Goal: Transaction & Acquisition: Purchase product/service

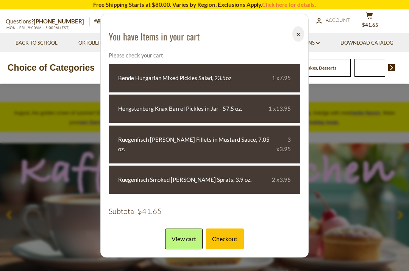
click at [183, 234] on link "View cart" at bounding box center [183, 239] width 37 height 21
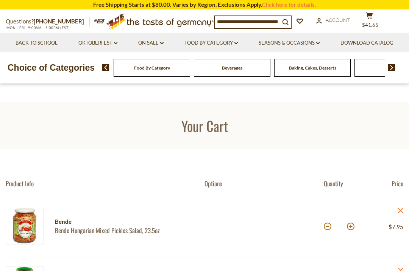
click at [238, 46] on link "Food By Category dropdown_arrow" at bounding box center [210, 43] width 53 height 8
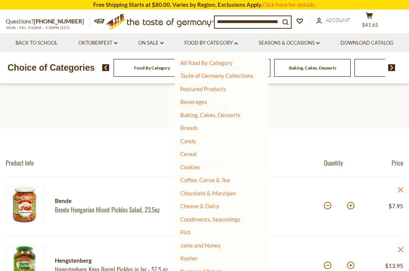
scroll to position [35, 0]
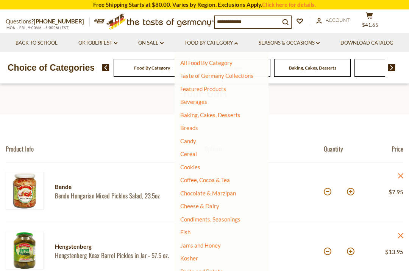
click at [221, 246] on link "Jams and Honey" at bounding box center [200, 245] width 41 height 7
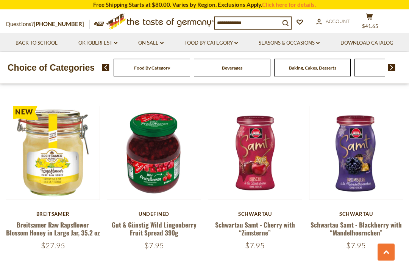
scroll to position [700, 0]
click at [160, 228] on link "Gut & Günstig Wild Lingonberry Fruit Spread 390g" at bounding box center [154, 228] width 85 height 17
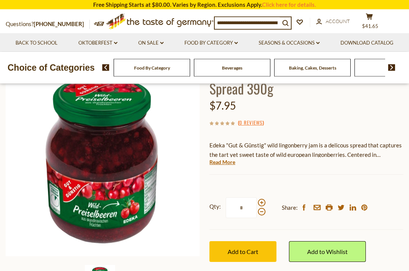
scroll to position [79, 0]
click at [220, 164] on link "Read More" at bounding box center [222, 163] width 26 height 8
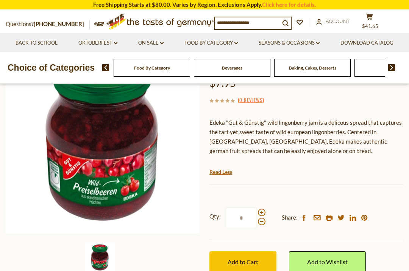
scroll to position [108, 0]
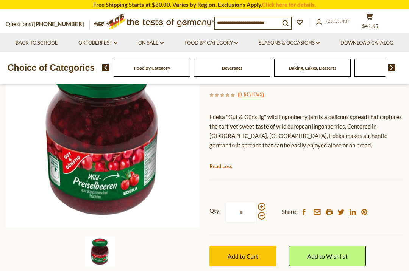
click at [246, 257] on span "Add to Cart" at bounding box center [243, 256] width 31 height 7
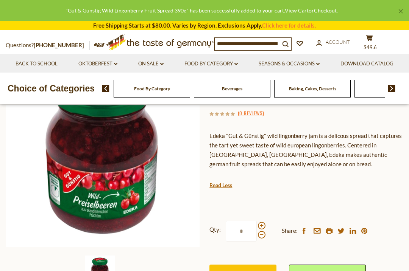
scroll to position [0, 0]
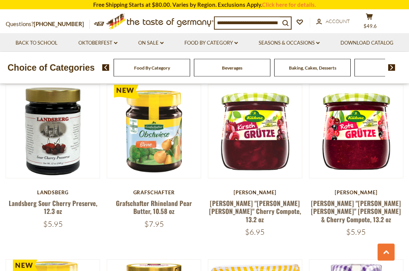
scroll to position [1400, 0]
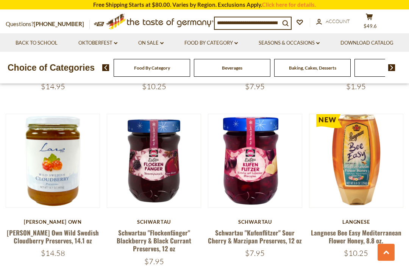
scroll to position [1188, 0]
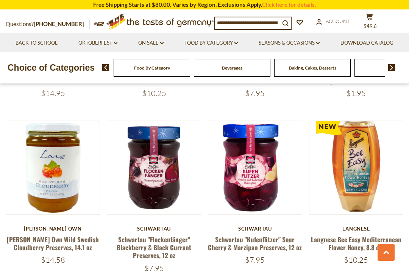
click at [238, 45] on link "Food By Category dropdown_arrow" at bounding box center [210, 43] width 53 height 8
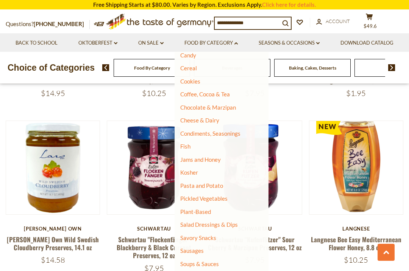
scroll to position [89, 0]
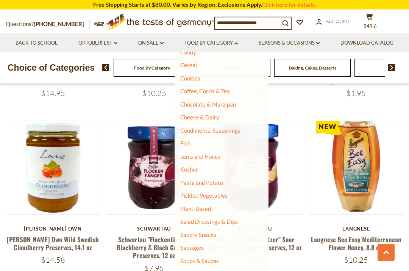
click at [228, 195] on link "Pickled Vegetables" at bounding box center [203, 195] width 47 height 7
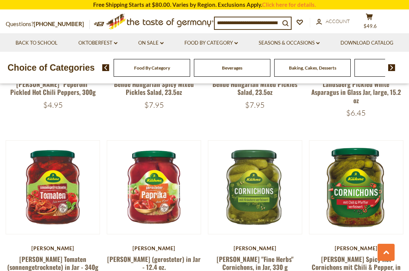
scroll to position [328, 0]
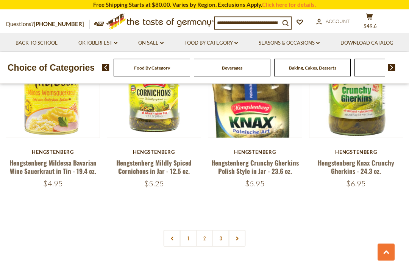
scroll to position [1633, 0]
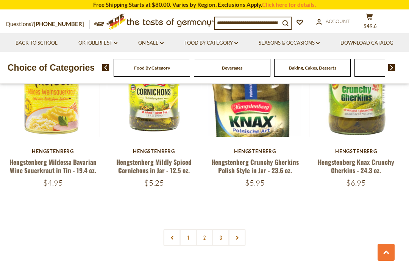
click at [207, 229] on link "2" at bounding box center [204, 237] width 17 height 17
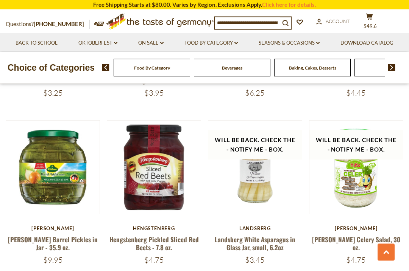
scroll to position [670, 0]
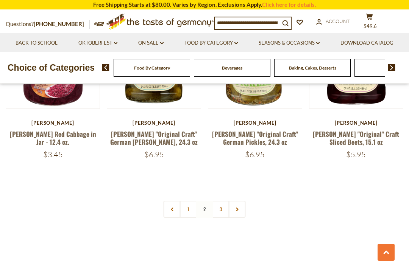
click at [222, 203] on link "3" at bounding box center [220, 209] width 17 height 17
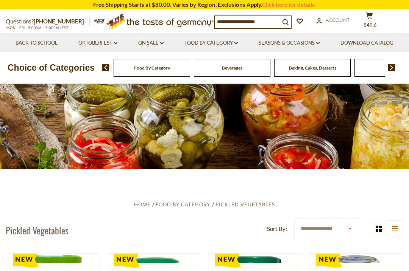
scroll to position [0, 0]
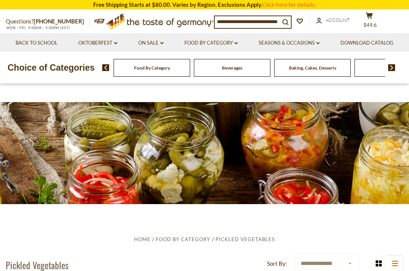
click at [238, 46] on link "Food By Category dropdown_arrow" at bounding box center [210, 43] width 53 height 8
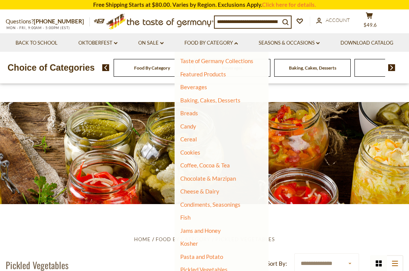
scroll to position [22, 0]
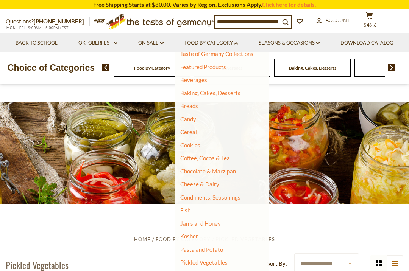
click at [219, 185] on link "Cheese & Dairy" at bounding box center [199, 184] width 39 height 7
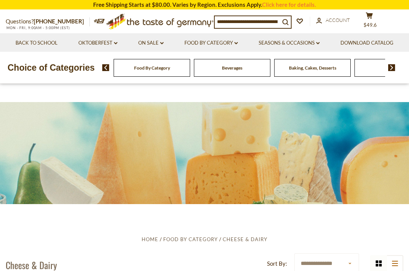
click at [238, 44] on link "Food By Category dropdown_arrow" at bounding box center [210, 43] width 53 height 8
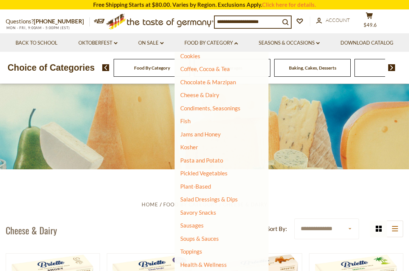
scroll to position [35, 0]
click at [204, 224] on link "Sausages" at bounding box center [191, 225] width 23 height 7
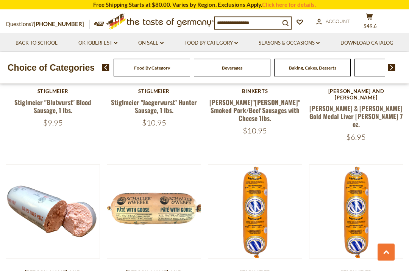
scroll to position [1385, 0]
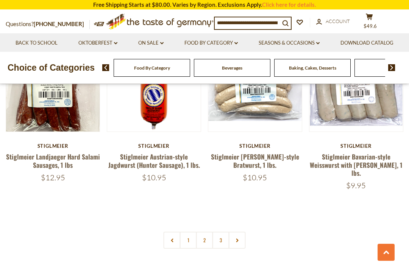
click at [207, 232] on link "2" at bounding box center [204, 240] width 17 height 17
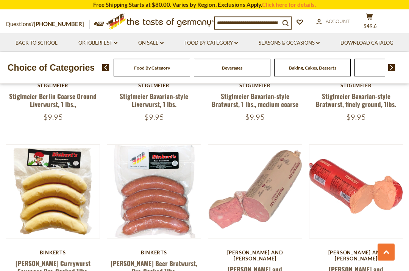
scroll to position [309, 0]
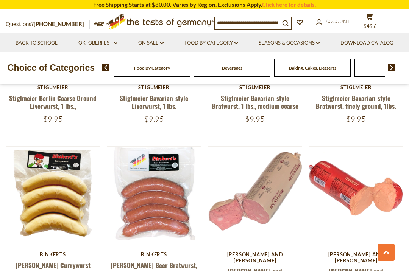
click at [238, 43] on link "Food By Category dropdown_arrow" at bounding box center [210, 43] width 53 height 8
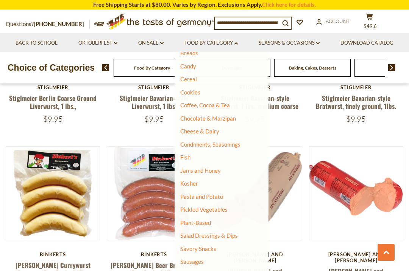
scroll to position [84, 0]
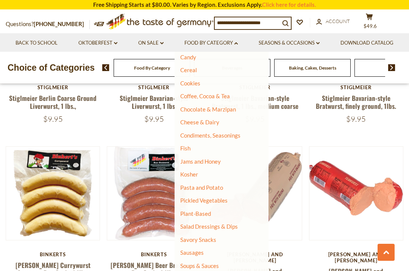
click at [223, 185] on link "Pasta and Potato" at bounding box center [201, 187] width 43 height 7
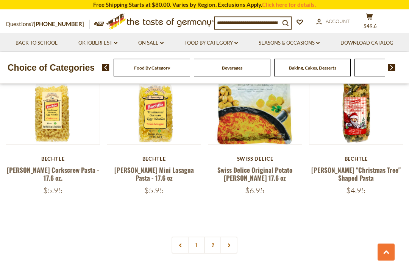
scroll to position [1625, 0]
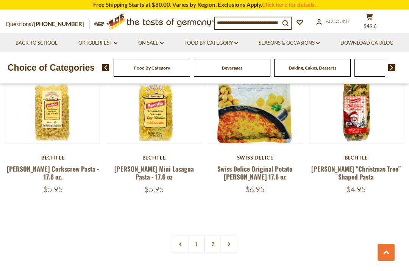
click at [229, 240] on link at bounding box center [228, 244] width 17 height 17
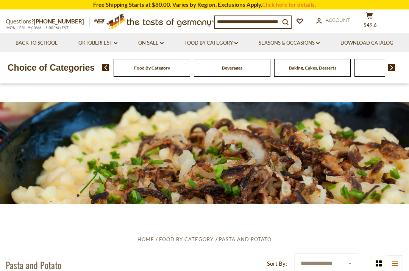
click at [238, 44] on link "Food By Category dropdown_arrow" at bounding box center [210, 43] width 53 height 8
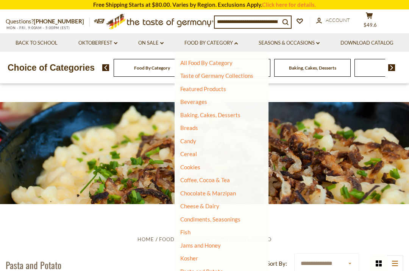
click at [190, 231] on link "Fish" at bounding box center [185, 232] width 10 height 7
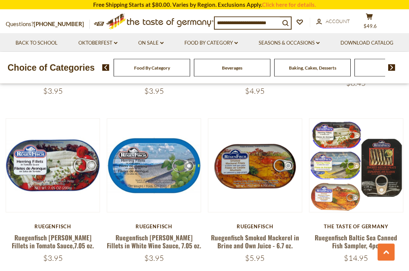
scroll to position [1038, 0]
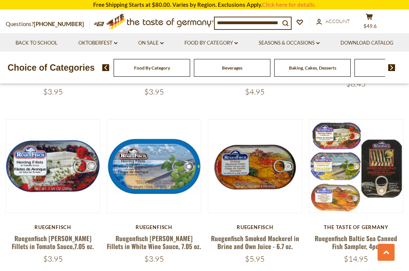
click at [62, 234] on link "Ruegenfisch [PERSON_NAME] Fillets in Tomato Sauce,7.05 oz." at bounding box center [53, 242] width 82 height 17
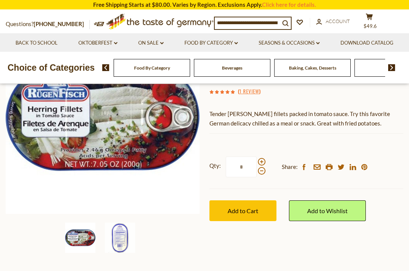
scroll to position [121, 0]
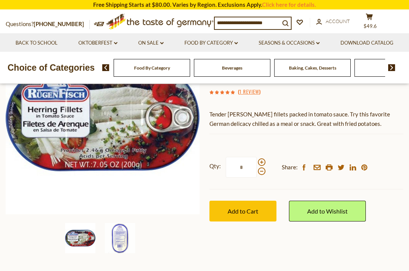
click at [164, 44] on link "On Sale dropdown_arrow" at bounding box center [150, 43] width 25 height 8
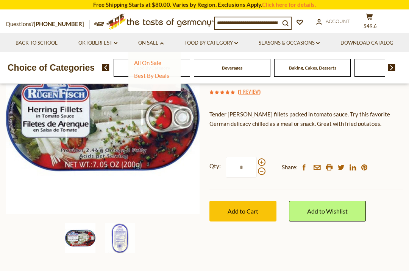
click at [169, 78] on link "Best By Deals" at bounding box center [151, 75] width 35 height 7
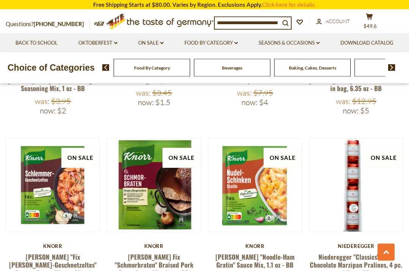
scroll to position [393, 0]
click at [364, 262] on link "Niederegger "Classics" Dark Chocolate Marzipan Pralines, 4 pc. 1.8 oz - BB" at bounding box center [356, 266] width 92 height 26
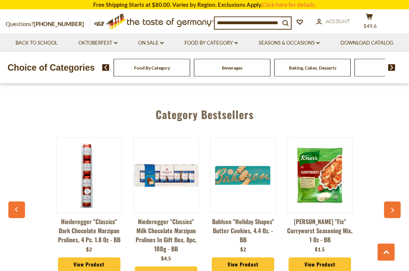
scroll to position [841, 0]
click at [101, 258] on link "View Product" at bounding box center [89, 265] width 62 height 14
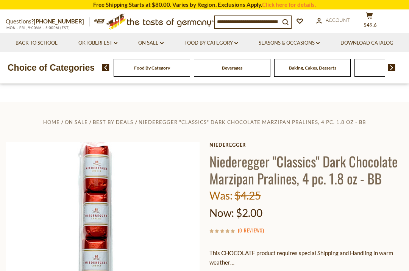
click at [164, 43] on link "On Sale dropdown_arrow" at bounding box center [150, 43] width 25 height 8
click at [161, 66] on link "All On Sale" at bounding box center [147, 62] width 27 height 7
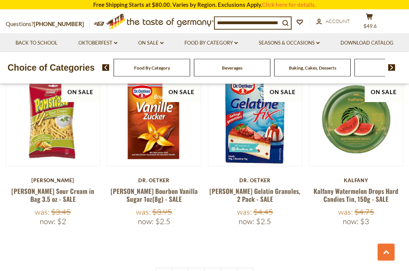
scroll to position [1638, 0]
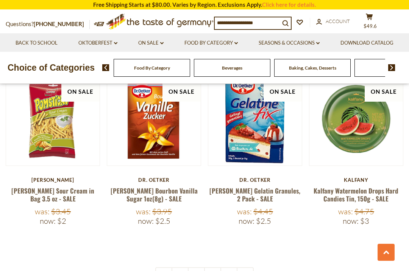
click at [247, 268] on link at bounding box center [245, 276] width 17 height 17
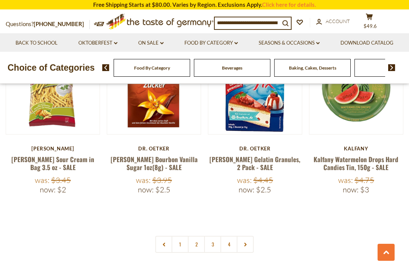
scroll to position [1670, 0]
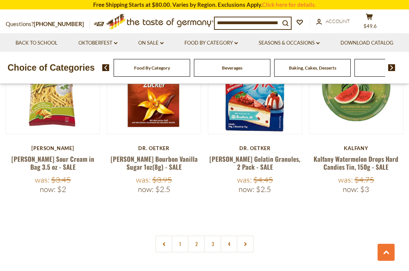
click at [198, 236] on link "2" at bounding box center [196, 244] width 17 height 17
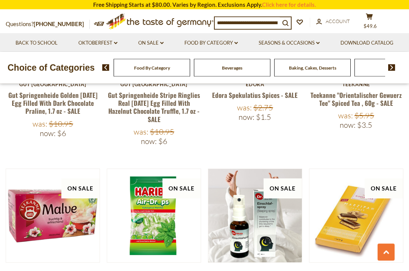
scroll to position [1365, 0]
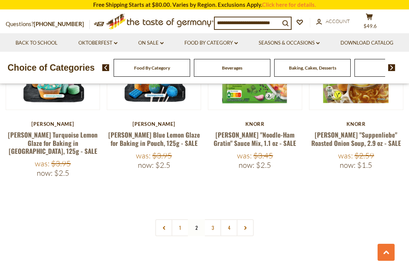
click at [212, 220] on link "3" at bounding box center [212, 228] width 17 height 17
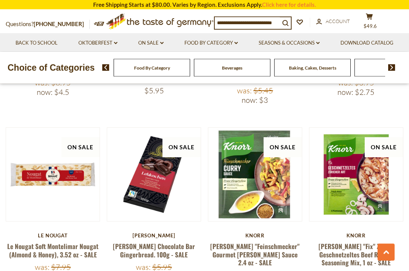
scroll to position [1229, 0]
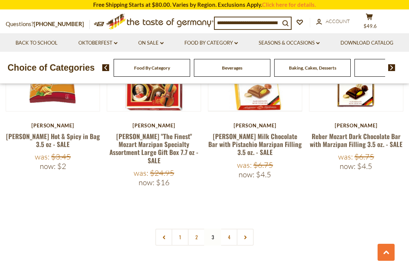
click at [232, 229] on link "4" at bounding box center [228, 237] width 17 height 17
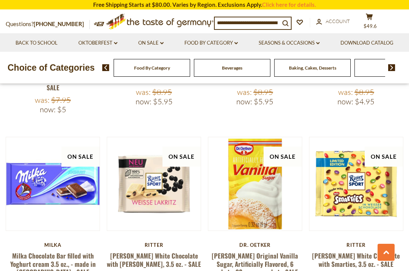
scroll to position [643, 0]
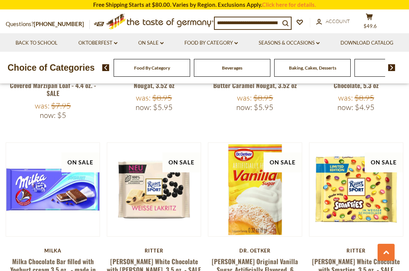
click at [371, 25] on button "cart $49.6" at bounding box center [369, 22] width 23 height 19
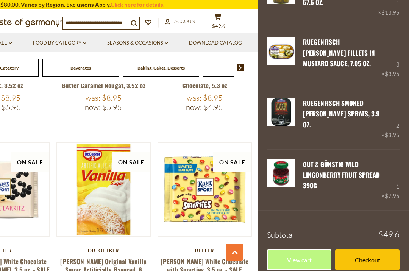
scroll to position [123, 0]
click at [300, 256] on link "View cart" at bounding box center [299, 260] width 64 height 21
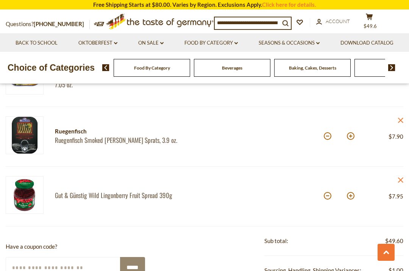
scroll to position [276, 0]
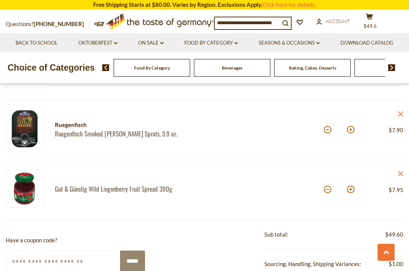
click at [324, 194] on div "*" at bounding box center [339, 190] width 31 height 21
click at [332, 191] on input "*" at bounding box center [338, 190] width 13 height 21
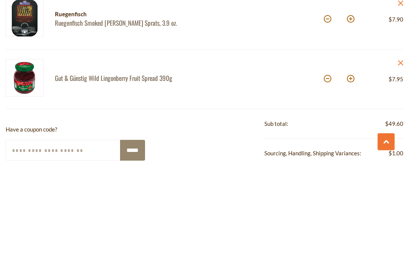
click at [326, 180] on div "*" at bounding box center [339, 190] width 31 height 21
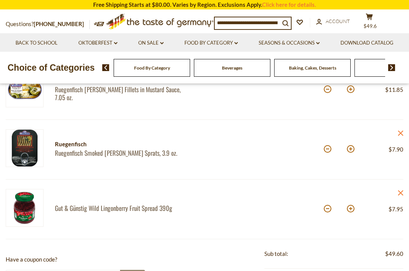
scroll to position [256, 0]
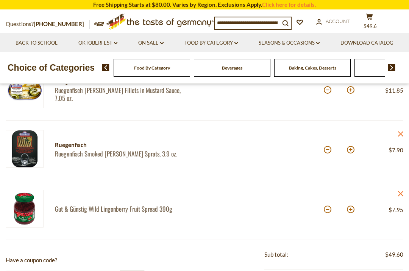
click at [328, 212] on button at bounding box center [328, 210] width 8 height 8
type input "*"
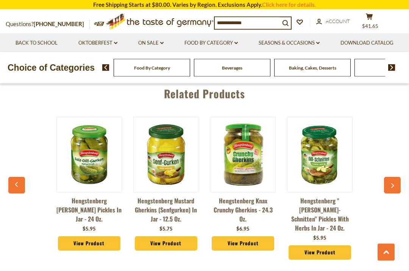
scroll to position [653, 0]
click at [393, 183] on icon "button" at bounding box center [392, 185] width 5 height 5
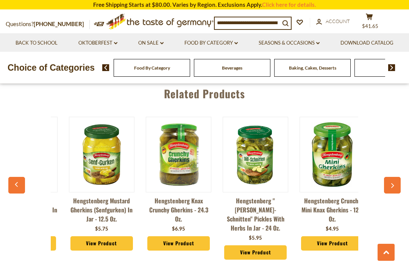
scroll to position [0, 77]
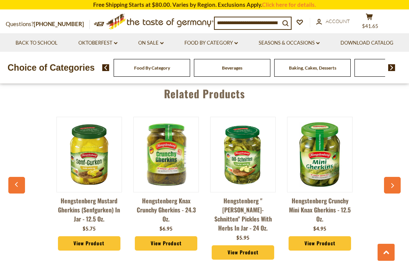
click at [393, 186] on button "button" at bounding box center [392, 185] width 17 height 17
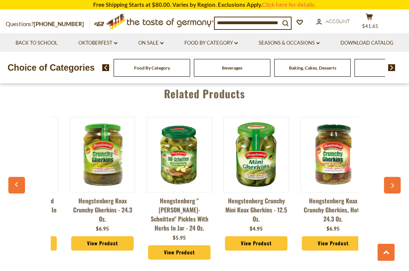
scroll to position [0, 154]
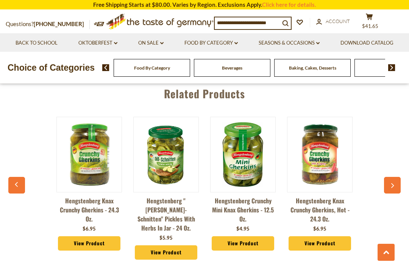
click at [385, 183] on button "button" at bounding box center [392, 185] width 17 height 17
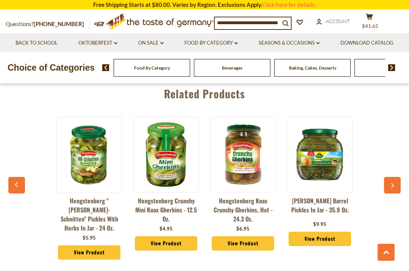
click at [392, 183] on icon "button" at bounding box center [392, 185] width 5 height 5
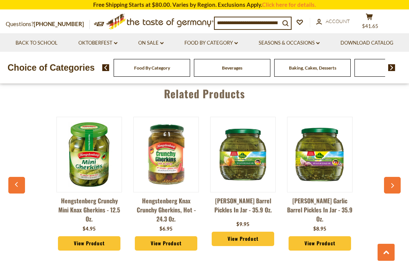
click at [394, 183] on button "button" at bounding box center [392, 185] width 17 height 17
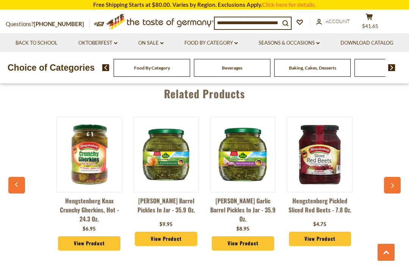
click at [396, 184] on button "button" at bounding box center [392, 185] width 17 height 17
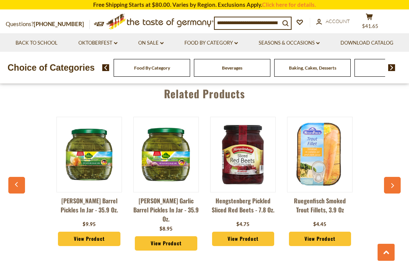
click at [394, 187] on button "button" at bounding box center [392, 185] width 17 height 17
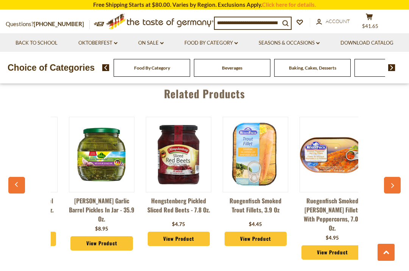
scroll to position [0, 538]
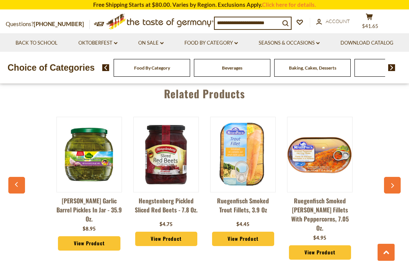
click at [395, 183] on button "button" at bounding box center [392, 185] width 17 height 17
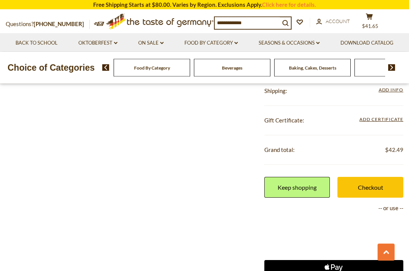
scroll to position [419, 0]
click at [376, 191] on link "Checkout" at bounding box center [370, 187] width 66 height 21
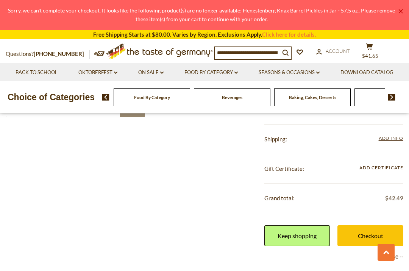
scroll to position [399, 0]
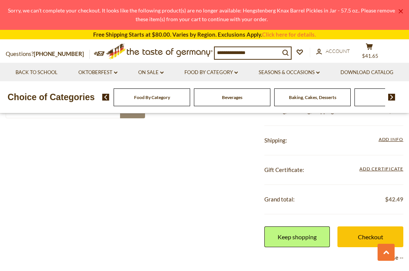
click at [371, 236] on link "Checkout" at bounding box center [370, 237] width 66 height 21
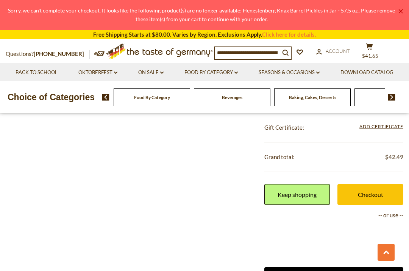
scroll to position [443, 0]
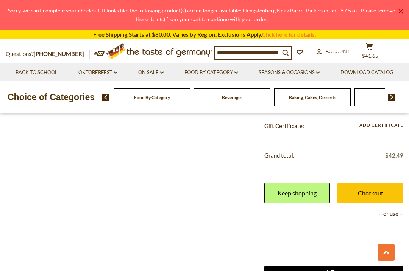
click at [371, 199] on link "Checkout" at bounding box center [370, 193] width 66 height 21
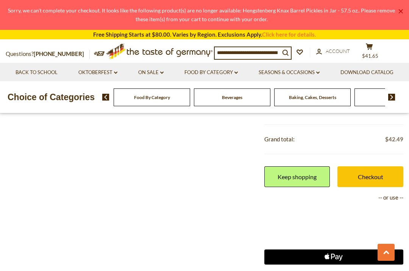
scroll to position [459, 0]
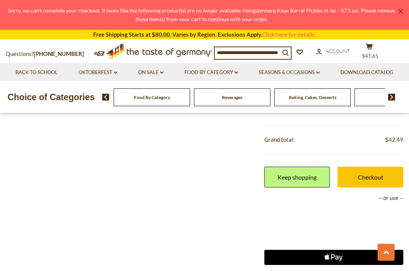
click at [392, 198] on p "-- or use --" at bounding box center [333, 197] width 139 height 9
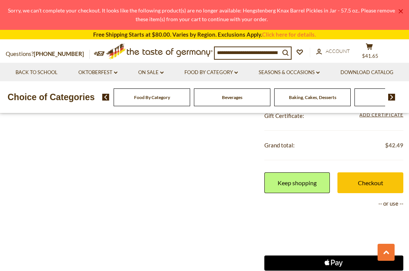
scroll to position [453, 0]
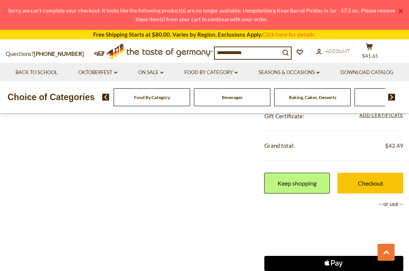
click at [384, 254] on use at bounding box center [386, 252] width 6 height 3
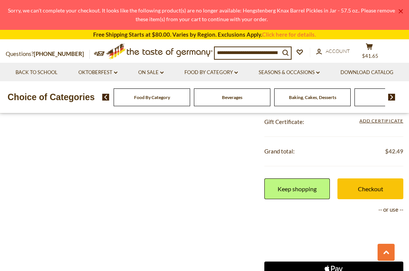
scroll to position [448, 0]
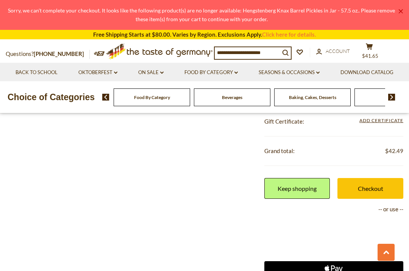
click at [371, 194] on link "Checkout" at bounding box center [370, 188] width 66 height 21
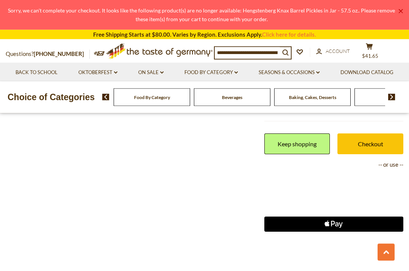
scroll to position [490, 0]
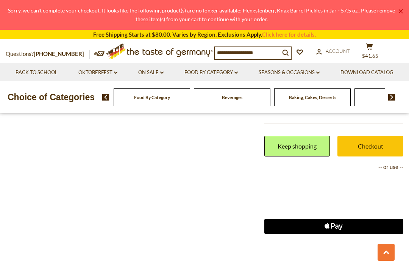
click at [395, 166] on p "-- or use --" at bounding box center [333, 166] width 139 height 9
click at [394, 168] on p "-- or use --" at bounding box center [333, 166] width 139 height 9
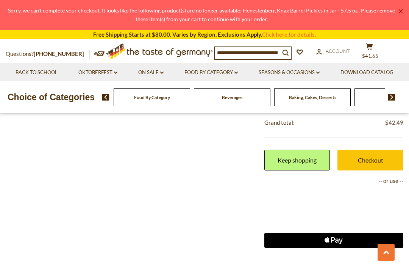
scroll to position [475, 0]
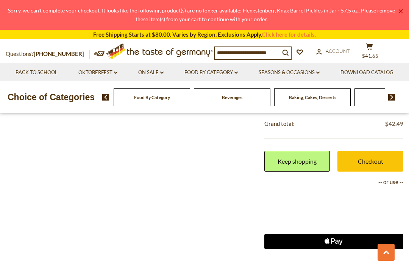
click at [374, 58] on span "$41.65" at bounding box center [370, 56] width 16 height 6
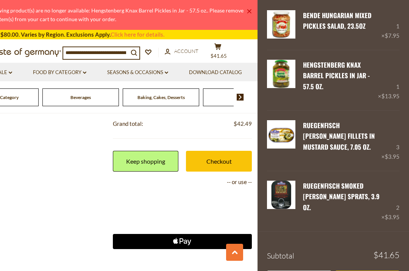
scroll to position [38, 0]
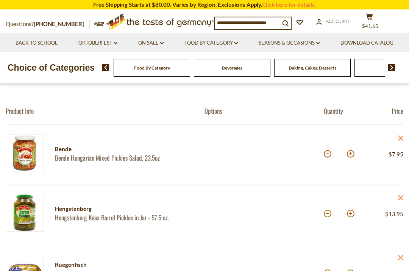
scroll to position [73, 0]
click at [327, 157] on button at bounding box center [328, 154] width 8 height 8
type input "*"
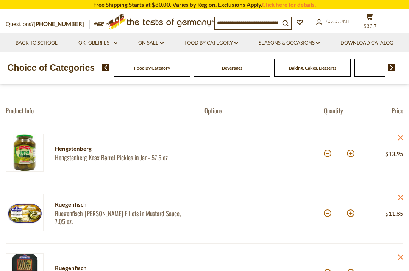
click at [326, 157] on button at bounding box center [328, 154] width 8 height 8
type input "*"
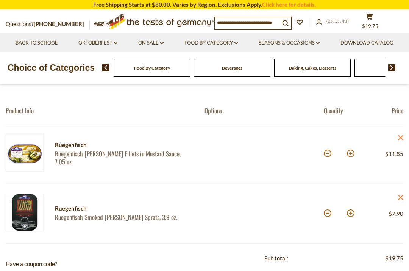
click at [326, 157] on button at bounding box center [328, 154] width 8 height 8
click at [329, 157] on button at bounding box center [328, 154] width 8 height 8
type input "*"
click at [326, 159] on div "*" at bounding box center [339, 154] width 31 height 21
click at [326, 157] on button at bounding box center [328, 154] width 8 height 8
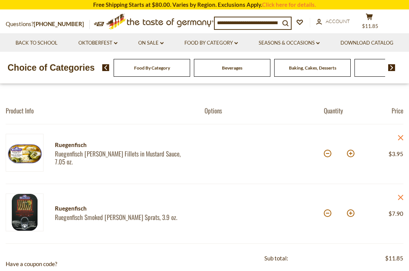
type input "*"
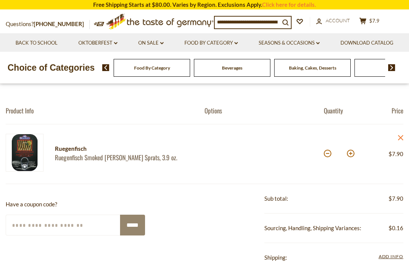
click at [327, 156] on button at bounding box center [328, 154] width 8 height 8
type input "*"
click at [324, 157] on div "*" at bounding box center [339, 154] width 31 height 21
click at [325, 157] on button at bounding box center [328, 154] width 8 height 8
type input "*"
